Goal: Task Accomplishment & Management: Use online tool/utility

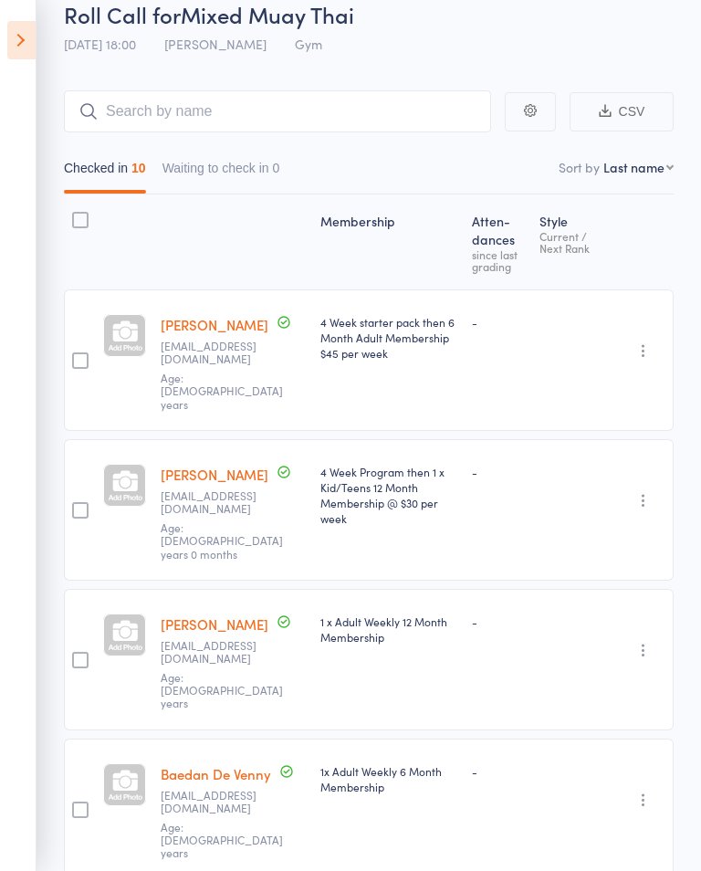
click at [20, 31] on icon at bounding box center [21, 40] width 28 height 38
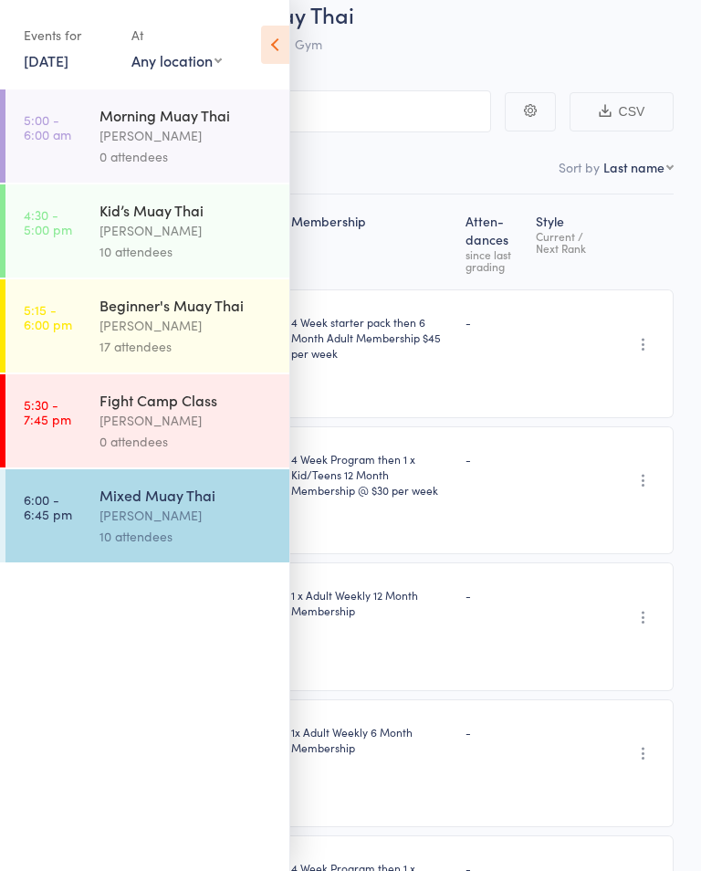
click at [68, 52] on link "[DATE]" at bounding box center [46, 60] width 45 height 20
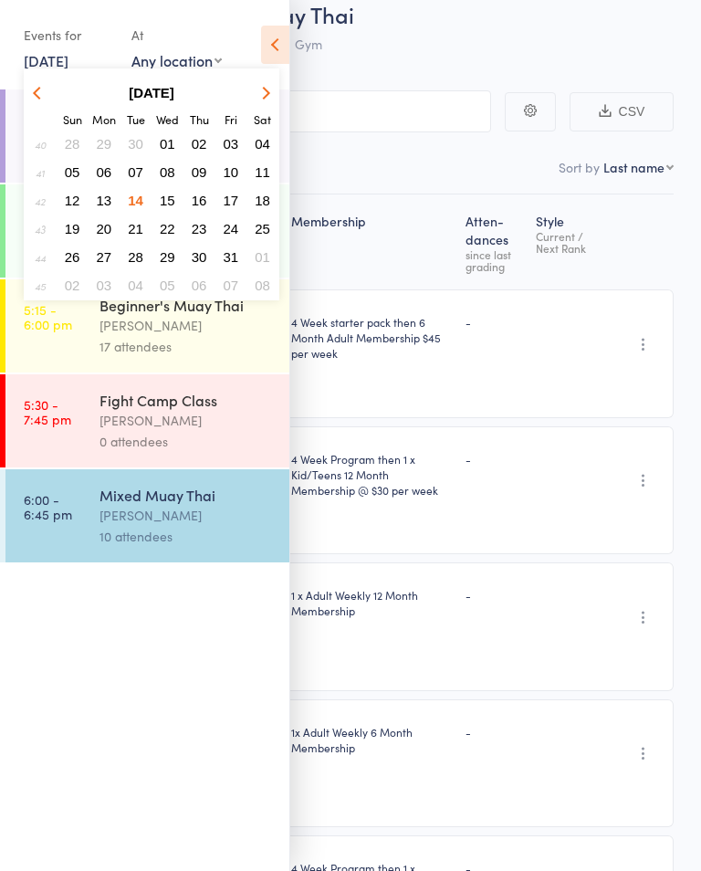
click at [165, 195] on span "15" at bounding box center [168, 201] width 16 height 16
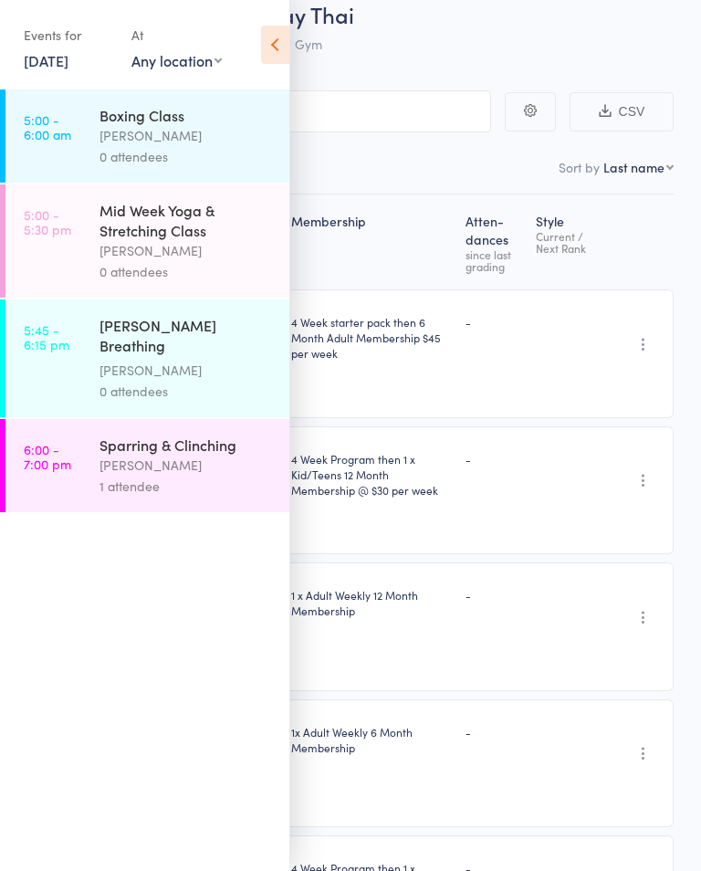
click at [110, 469] on div "[PERSON_NAME]" at bounding box center [186, 465] width 174 height 21
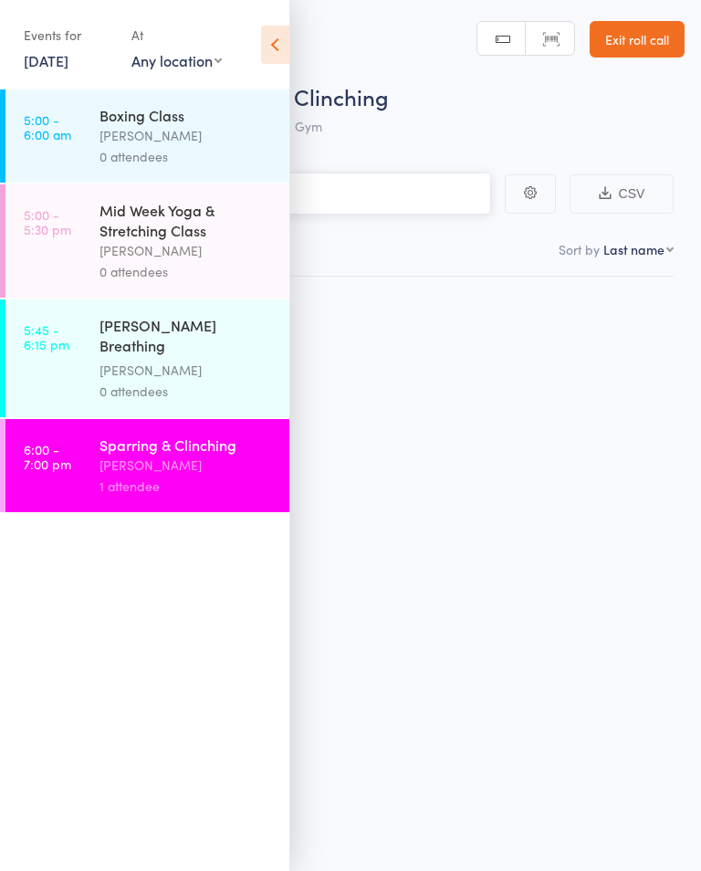
scroll to position [13, 0]
click at [401, 543] on div "Roll Call for Sparring & Clinching [DATE] 18:00 [PERSON_NAME] Gym Manual search…" at bounding box center [350, 434] width 701 height 871
click at [281, 57] on icon at bounding box center [275, 45] width 28 height 38
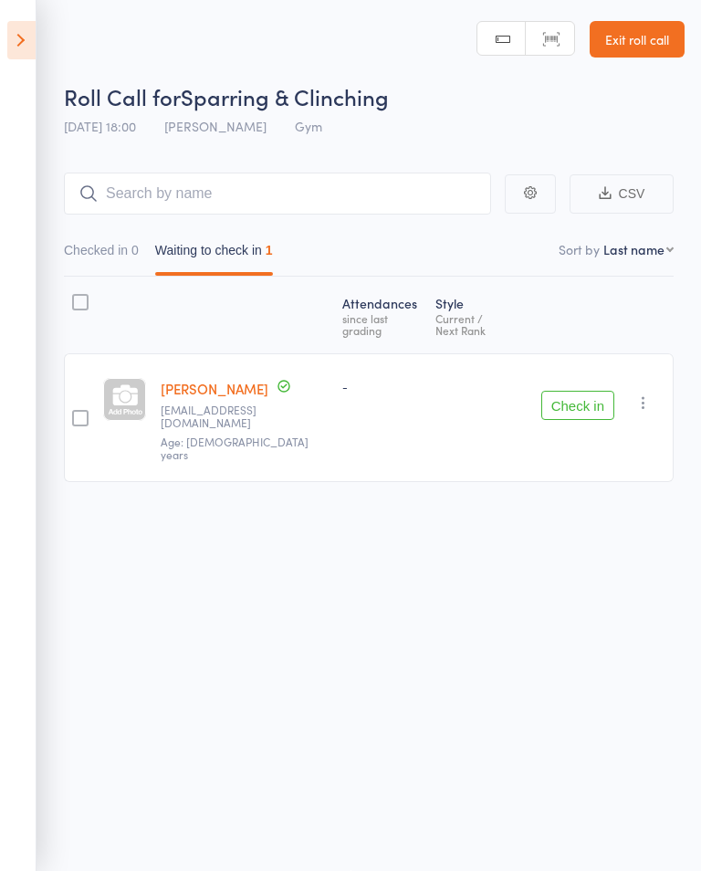
click at [567, 391] on button "Check in" at bounding box center [577, 405] width 73 height 29
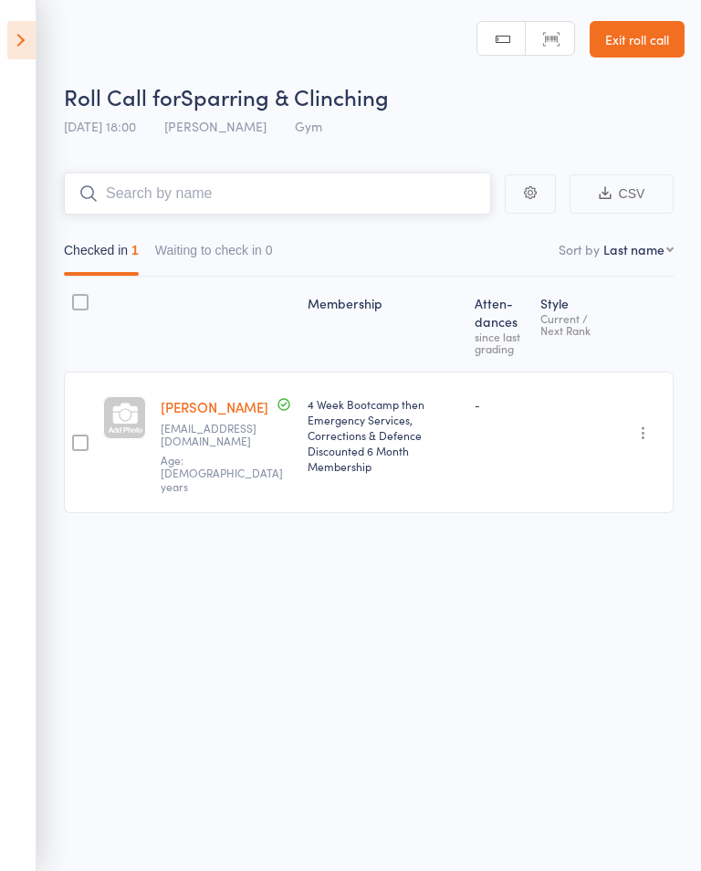
click at [271, 192] on input "search" at bounding box center [277, 193] width 427 height 42
type input "T"
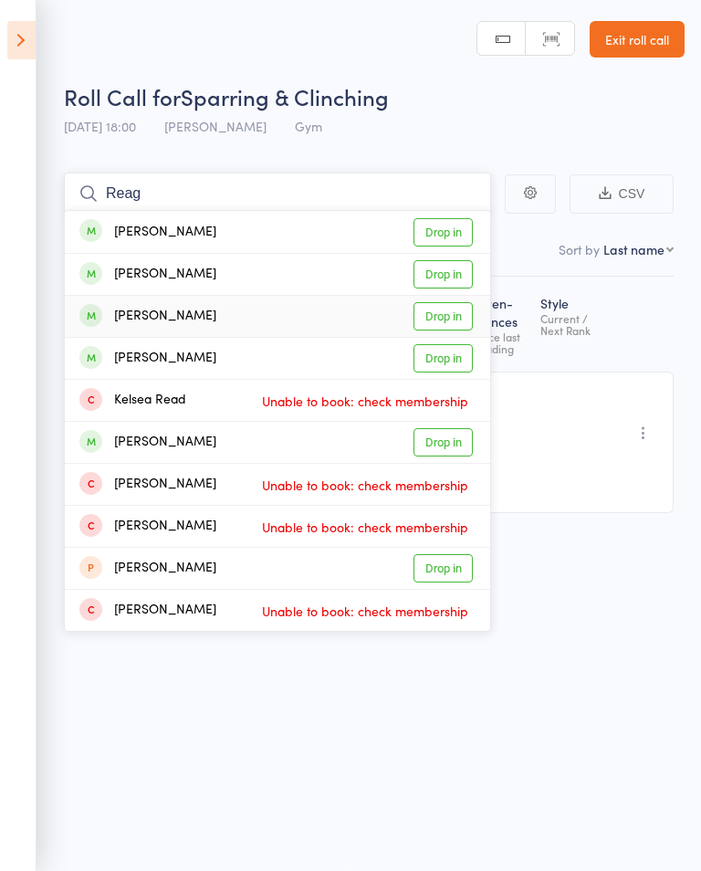
type input "Reag"
click at [454, 311] on link "Drop in" at bounding box center [442, 316] width 59 height 28
